Goal: Contribute content: Contribute content

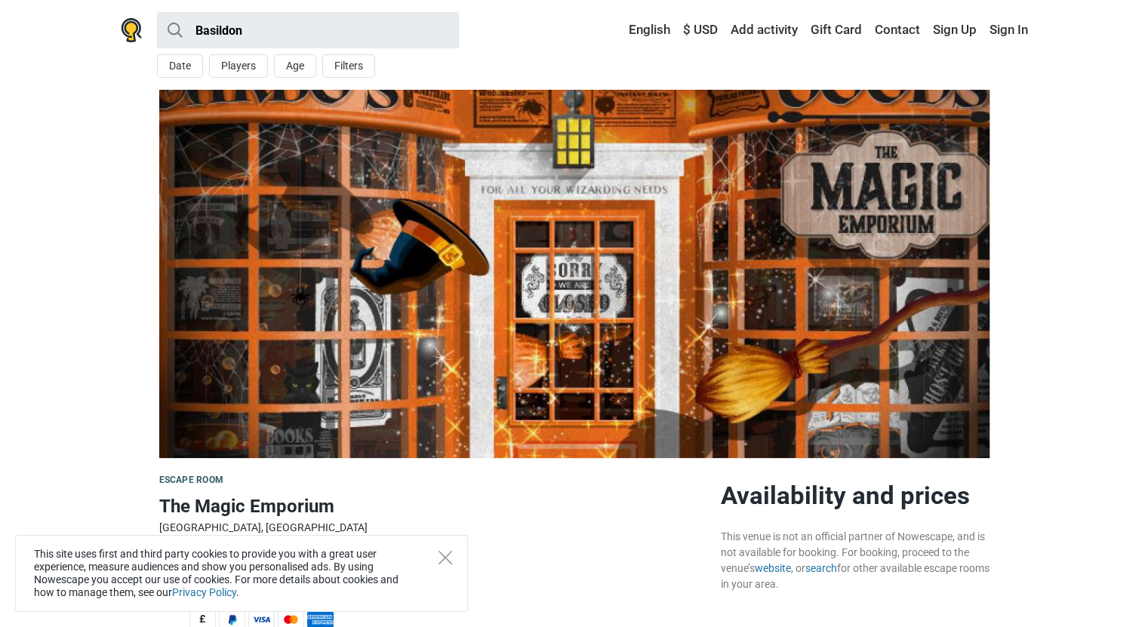
click at [444, 549] on div "This site uses first and third party cookies to provide you with a great user e…" at bounding box center [241, 573] width 453 height 77
click at [444, 558] on icon "Close" at bounding box center [446, 558] width 14 height 14
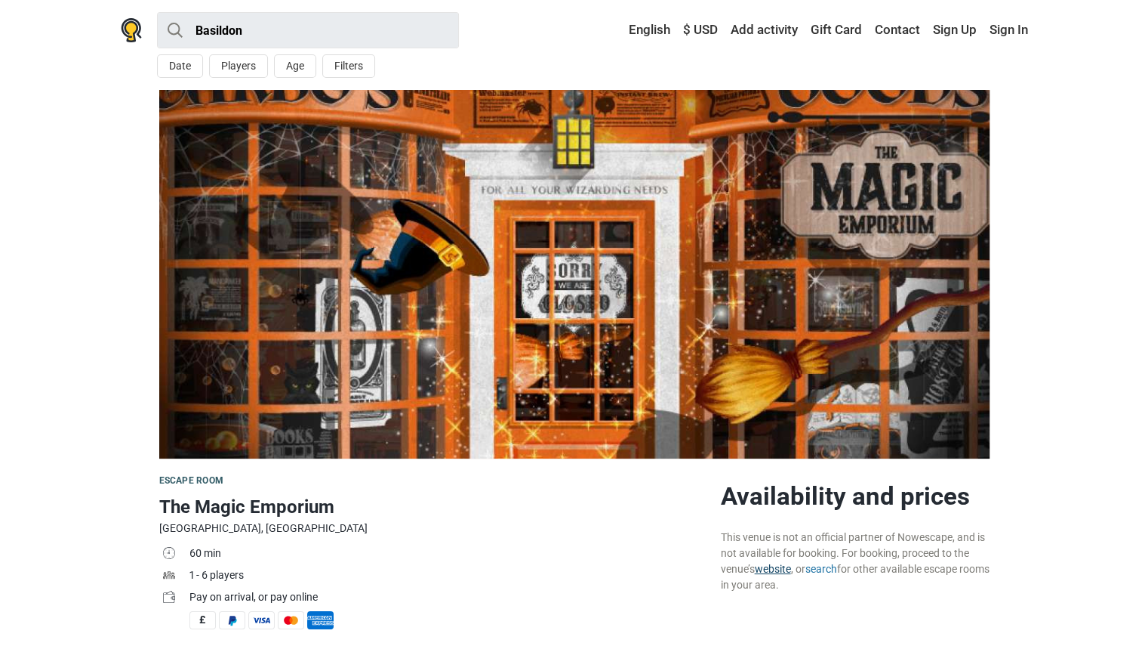
click at [780, 569] on link "website" at bounding box center [773, 568] width 36 height 12
click at [761, 42] on link "Add activity" at bounding box center [764, 30] width 75 height 27
